Goal: Subscribe to service/newsletter

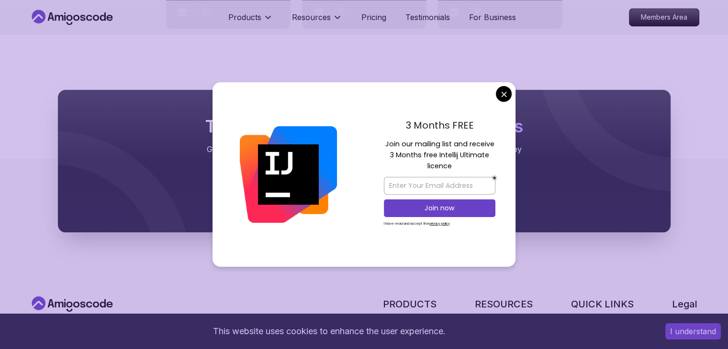
scroll to position [5070, 0]
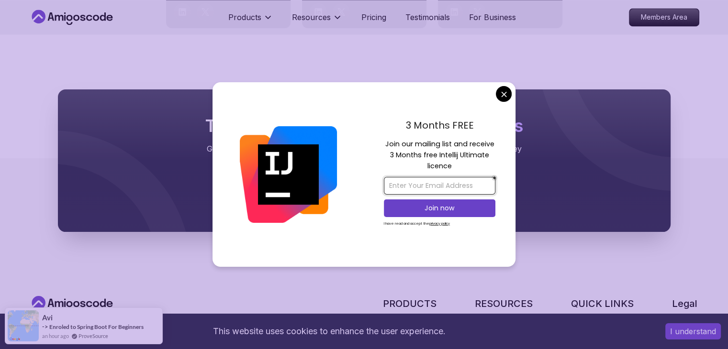
click at [466, 191] on input "email" at bounding box center [440, 186] width 112 height 18
click at [435, 184] on input "email" at bounding box center [440, 186] width 112 height 18
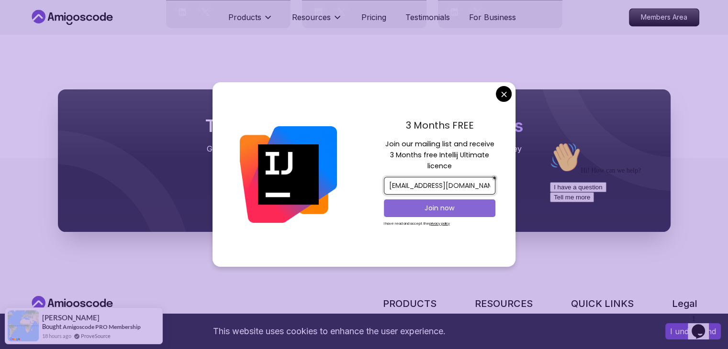
type input "[EMAIL_ADDRESS][DOMAIN_NAME]"
click at [437, 203] on p "Join now" at bounding box center [439, 208] width 90 height 10
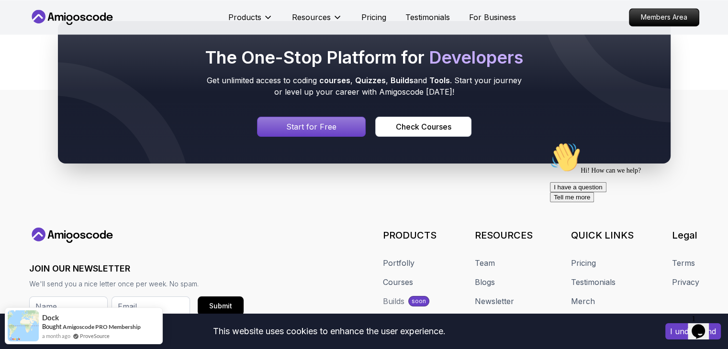
scroll to position [5137, 0]
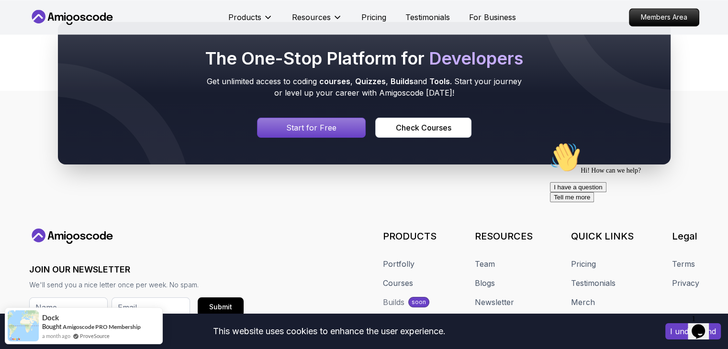
click at [329, 122] on p "Start for Free" at bounding box center [311, 127] width 50 height 11
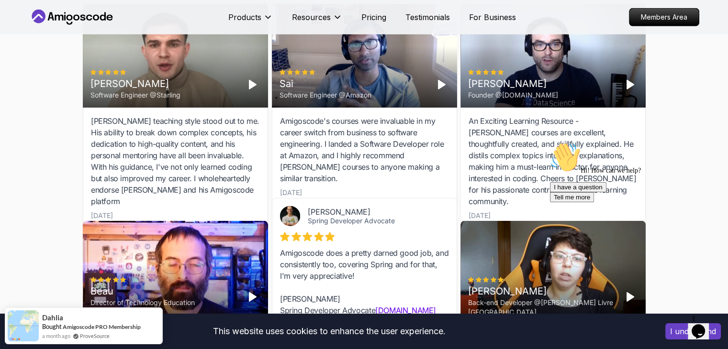
scroll to position [2887, 0]
